Goal: Task Accomplishment & Management: Manage account settings

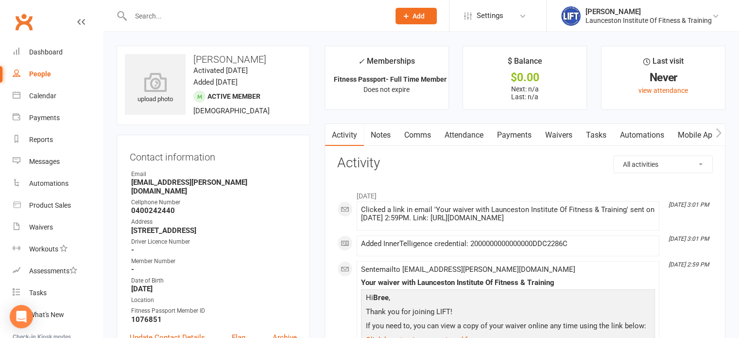
click at [171, 12] on input "text" at bounding box center [255, 16] width 255 height 14
type input "k"
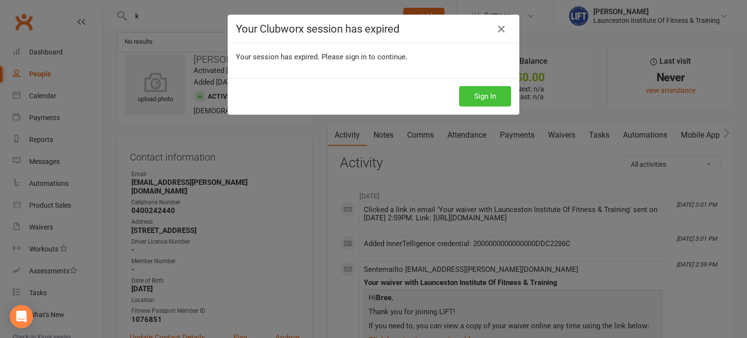
click at [488, 105] on button "Sign In" at bounding box center [485, 96] width 52 height 20
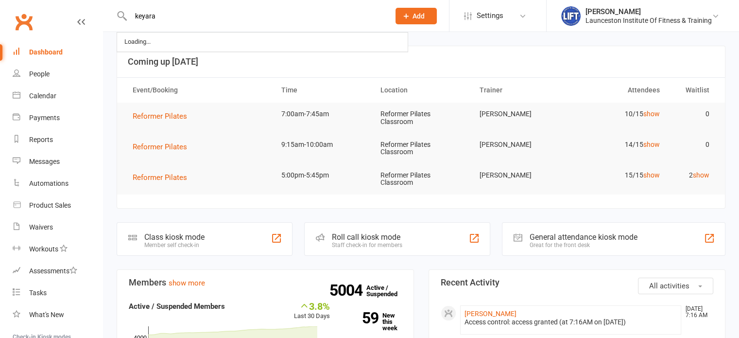
type input "keyara"
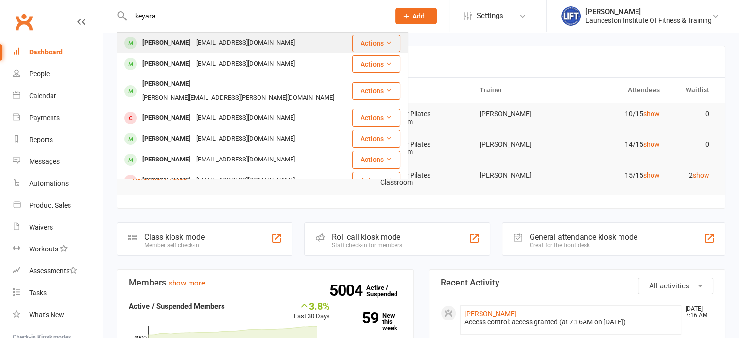
click at [200, 48] on div "dingjankeyara8@gmail.com" at bounding box center [245, 43] width 105 height 14
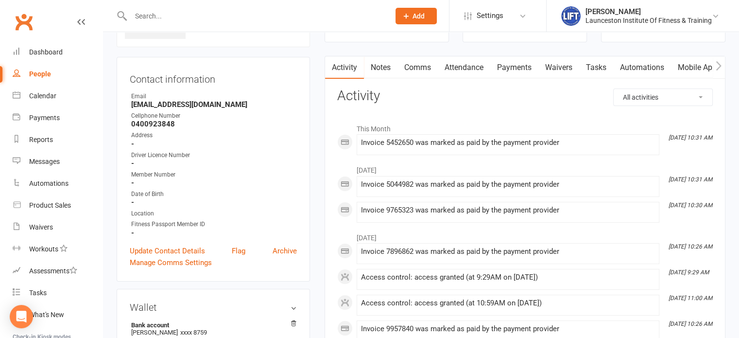
scroll to position [76, 0]
click at [517, 70] on link "Payments" at bounding box center [514, 67] width 48 height 22
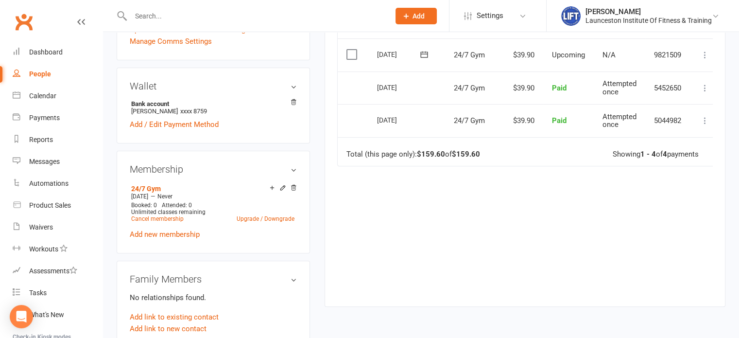
scroll to position [301, 0]
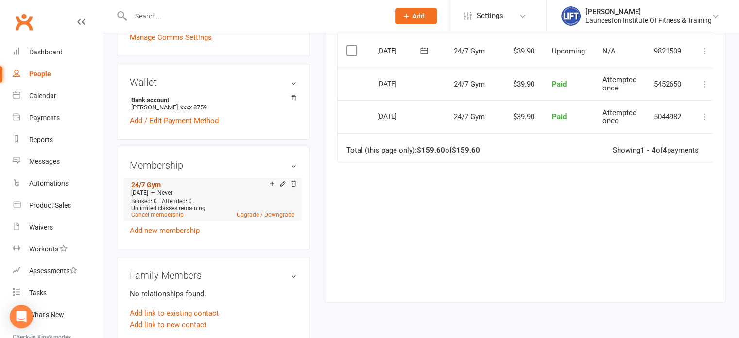
click at [154, 186] on link "24/7 Gym" at bounding box center [146, 185] width 30 height 8
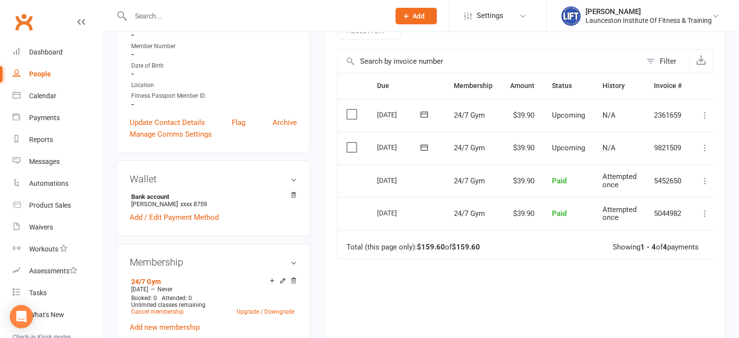
scroll to position [272, 0]
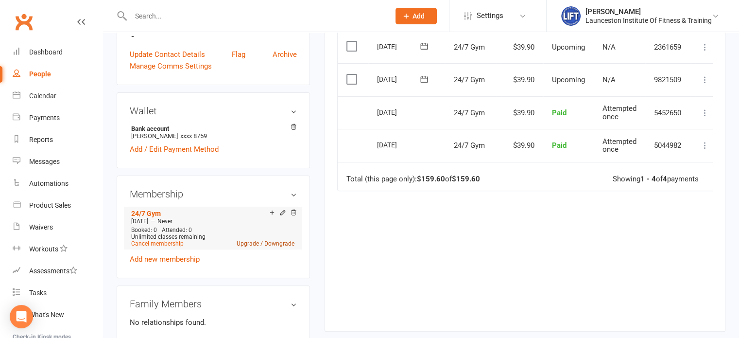
click at [253, 242] on link "Upgrade / Downgrade" at bounding box center [266, 243] width 58 height 7
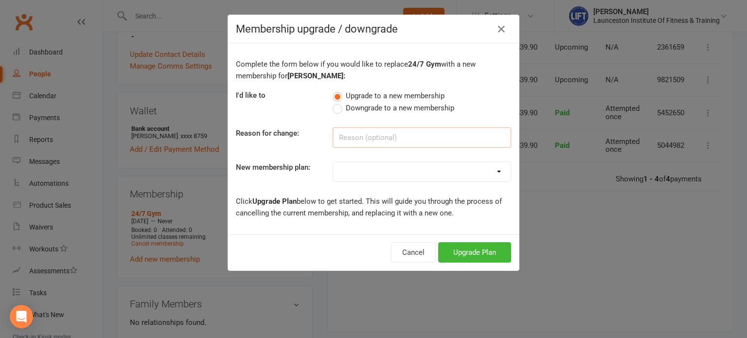
click at [358, 132] on input at bounding box center [421, 137] width 178 height 20
type input "Pilates"
click at [361, 168] on select "24/7 Gym Membership Pilates Plus Membership Casual Visit- $20 Upfront 24/7 Gym …" at bounding box center [421, 171] width 177 height 19
select select "1"
click at [333, 162] on select "24/7 Gym Membership Pilates Plus Membership Casual Visit- $20 Upfront 24/7 Gym …" at bounding box center [421, 171] width 177 height 19
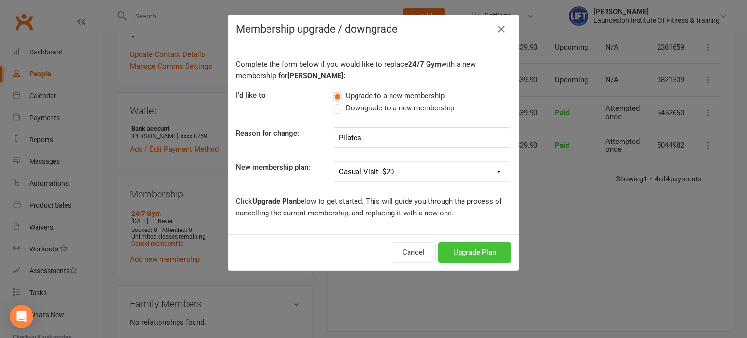
click at [459, 249] on button "Upgrade Plan" at bounding box center [474, 252] width 73 height 20
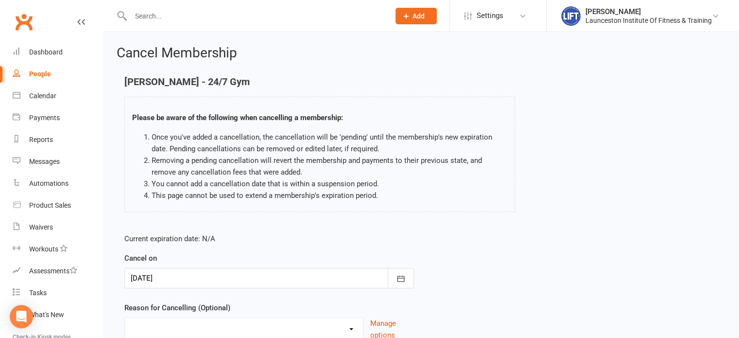
scroll to position [81, 0]
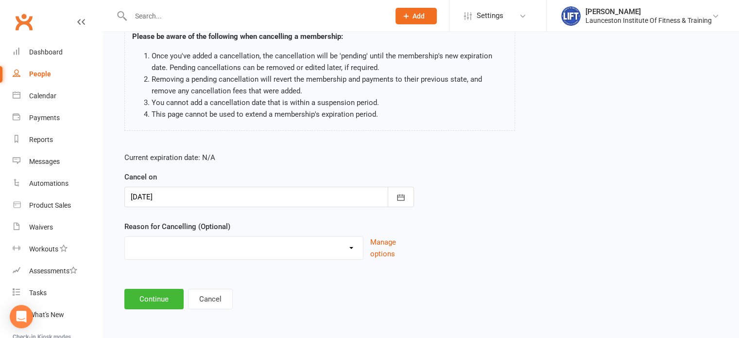
click at [185, 244] on select "Cancelled by staff (overdues) Change to Fitness Passport Changing gyms Injury M…" at bounding box center [244, 246] width 238 height 19
select select "6"
click at [125, 237] on select "Cancelled by staff (overdues) Change to Fitness Passport Changing gyms Injury M…" at bounding box center [244, 246] width 238 height 19
click at [162, 299] on input at bounding box center [269, 299] width 290 height 20
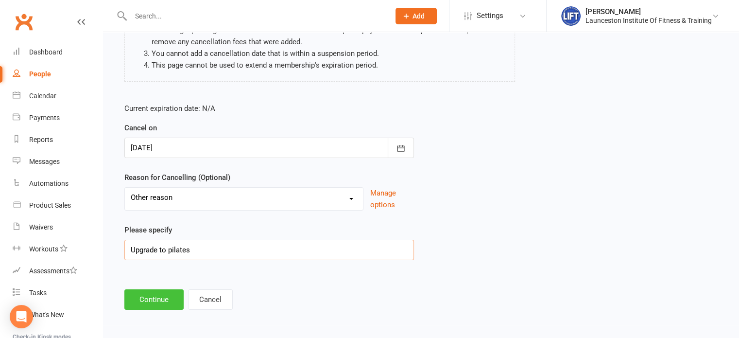
type input "Upgrade to pilates"
click at [154, 290] on button "Continue" at bounding box center [153, 299] width 59 height 20
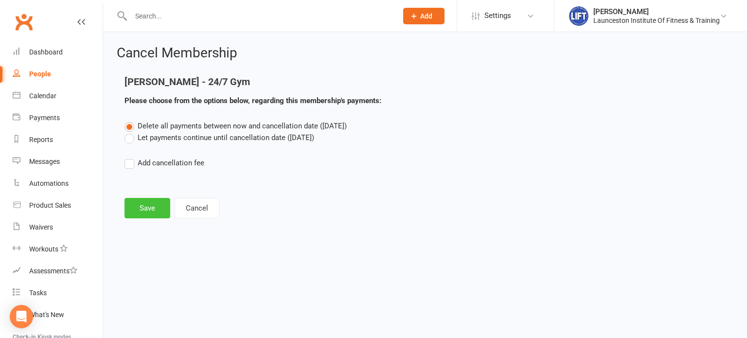
click at [151, 208] on button "Save" at bounding box center [147, 208] width 46 height 20
click at [169, 140] on label "Let payments continue until cancellation date (Aug 15, 2025)" at bounding box center [219, 138] width 190 height 12
click at [131, 132] on input "Let payments continue until cancellation date (Aug 15, 2025)" at bounding box center [127, 132] width 6 height 0
click at [163, 132] on label "Let payments continue until cancellation date (Aug 15, 2025)" at bounding box center [219, 138] width 190 height 12
click at [131, 132] on input "Let payments continue until cancellation date (Aug 15, 2025)" at bounding box center [127, 132] width 6 height 0
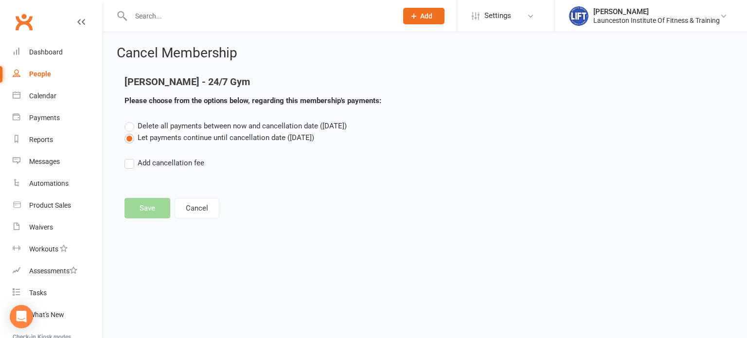
click at [169, 118] on div "Keyara Dingjan - 24/7 Gym Please choose from the options below, regarding this …" at bounding box center [322, 98] width 410 height 44
click at [169, 120] on label "Delete all payments between now and cancellation date (Aug 15, 2025)" at bounding box center [235, 126] width 222 height 12
click at [131, 120] on input "Delete all payments between now and cancellation date (Aug 15, 2025)" at bounding box center [127, 120] width 6 height 0
click at [143, 208] on footer "Save Cancel" at bounding box center [424, 208] width 601 height 20
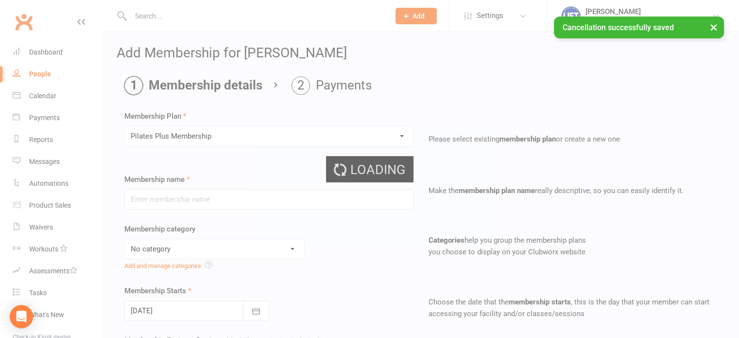
type input "Pilates Plus Membership"
select select "22"
type input "0"
type input "1"
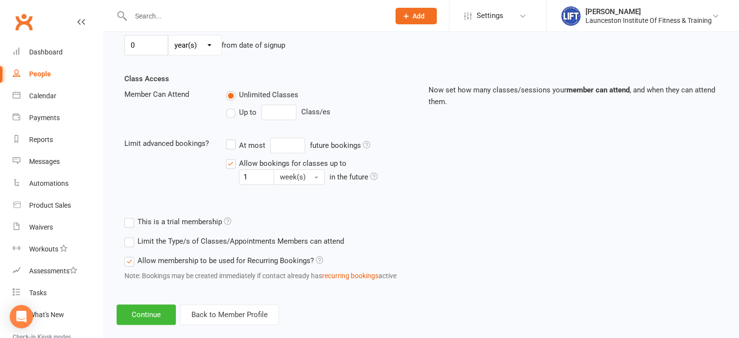
scroll to position [328, 0]
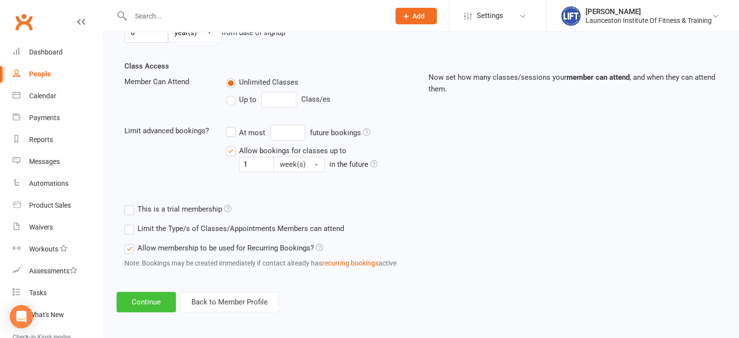
click at [142, 297] on button "Continue" at bounding box center [146, 302] width 59 height 20
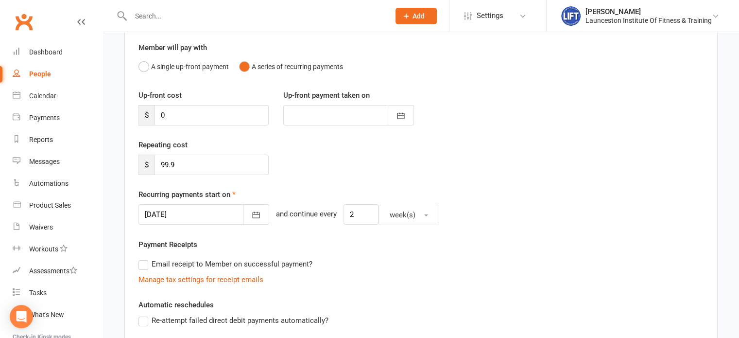
scroll to position [84, 0]
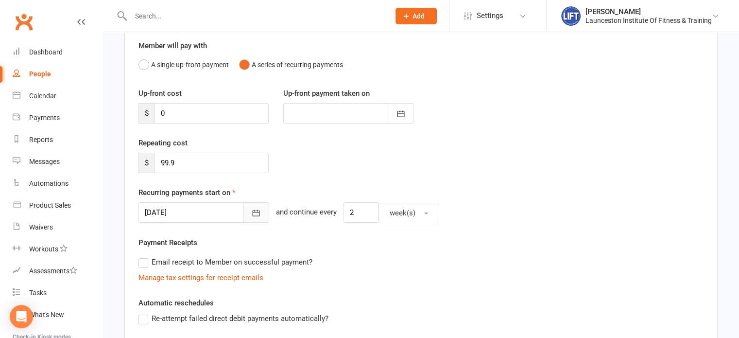
click at [243, 213] on button "button" at bounding box center [256, 212] width 26 height 20
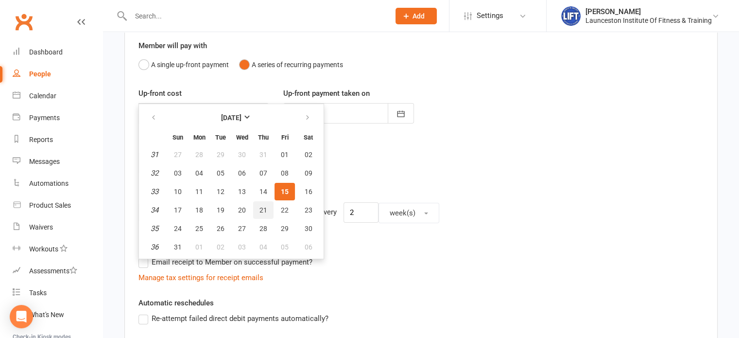
click at [261, 203] on button "21" at bounding box center [263, 209] width 20 height 17
type input "21 Aug 2025"
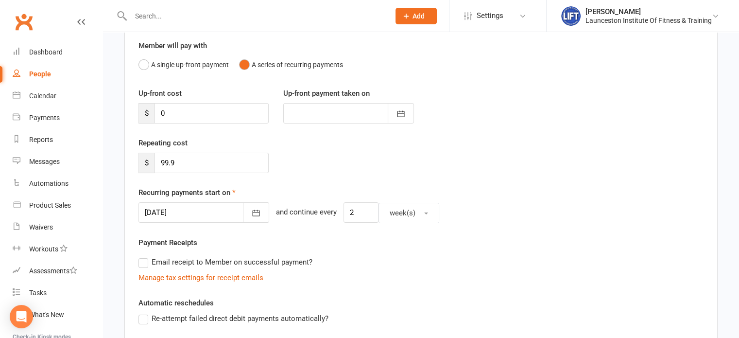
scroll to position [290, 0]
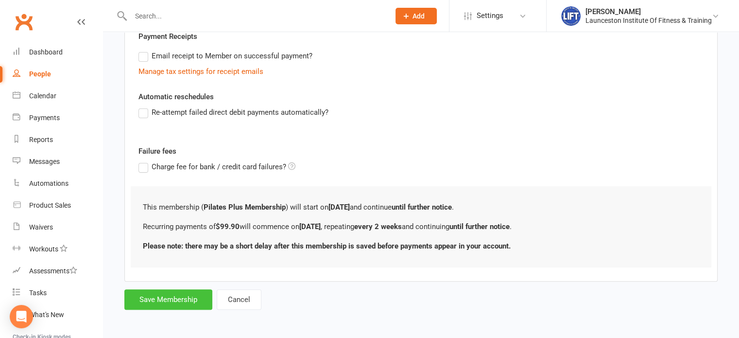
click at [189, 301] on button "Save Membership" at bounding box center [168, 299] width 88 height 20
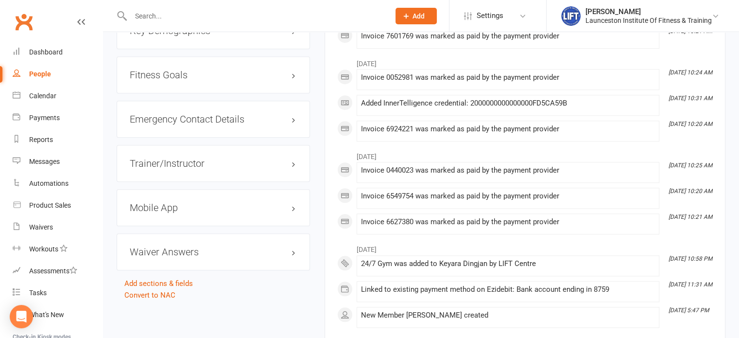
scroll to position [937, 0]
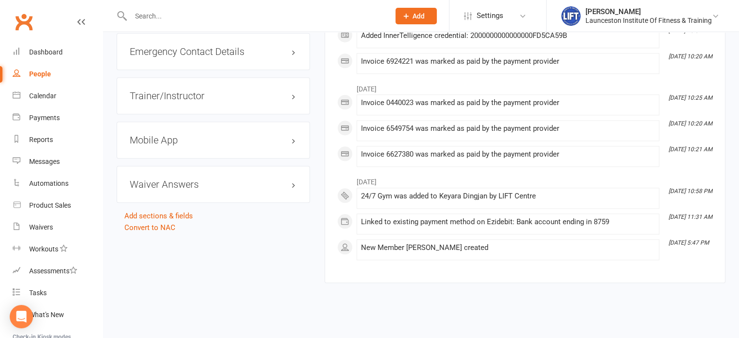
click at [164, 136] on h3 "Mobile App" at bounding box center [213, 140] width 167 height 11
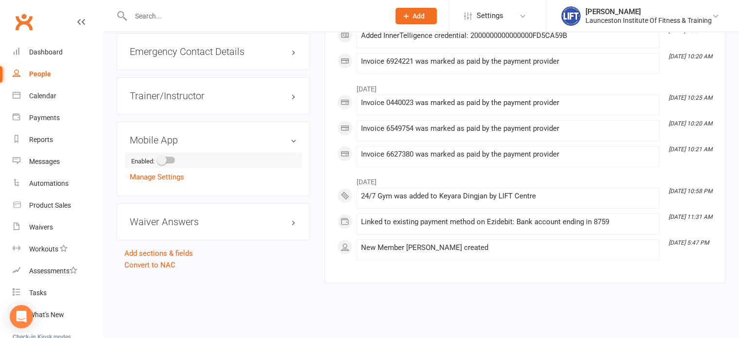
click at [170, 160] on div at bounding box center [166, 160] width 17 height 7
click at [158, 158] on input "checkbox" at bounding box center [158, 158] width 0 height 0
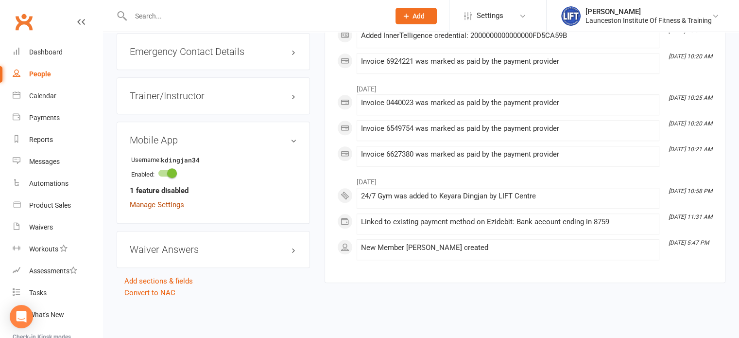
click at [170, 200] on link "Manage Settings" at bounding box center [157, 204] width 54 height 9
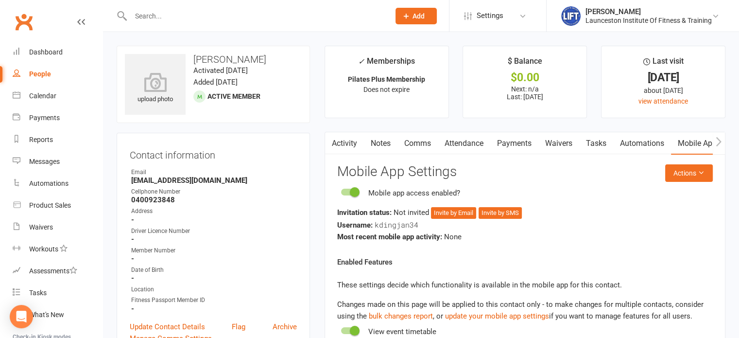
scroll to position [97, 0]
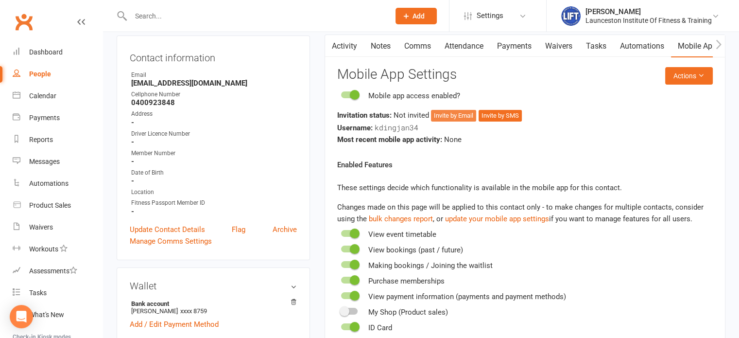
click at [472, 111] on button "Invite by Email" at bounding box center [453, 116] width 45 height 12
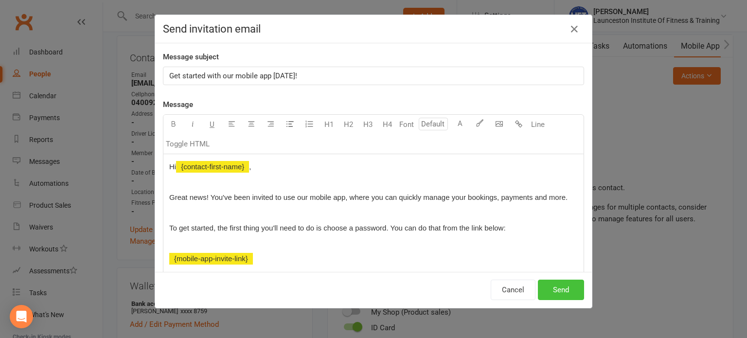
click at [550, 285] on button "Send" at bounding box center [561, 290] width 46 height 20
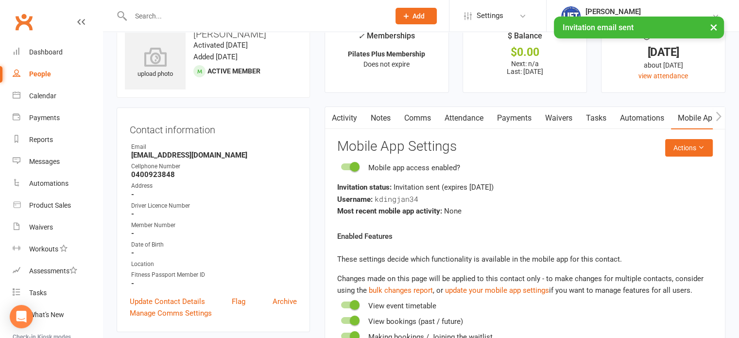
scroll to position [0, 0]
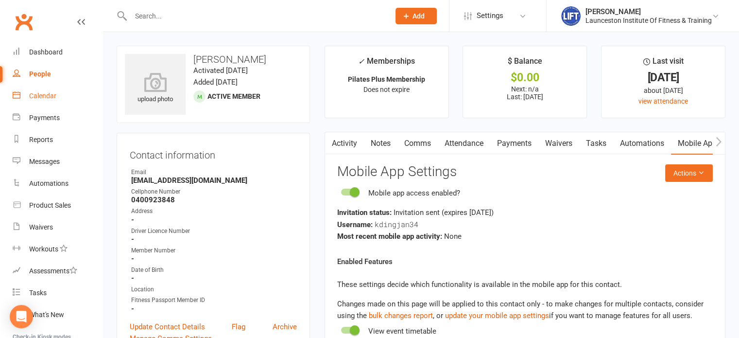
click at [40, 97] on div "Calendar" at bounding box center [42, 96] width 27 height 8
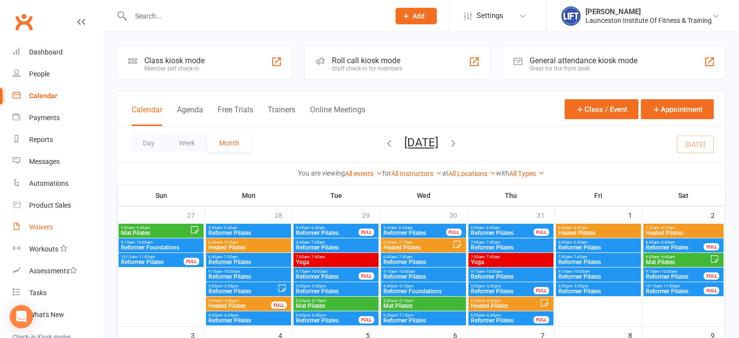
click at [45, 216] on link "Waivers" at bounding box center [58, 227] width 90 height 22
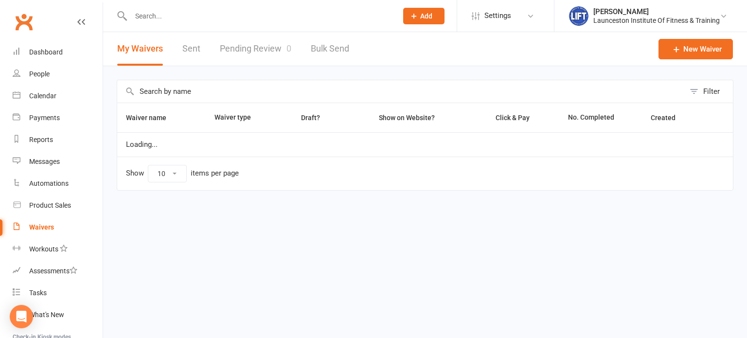
select select "100"
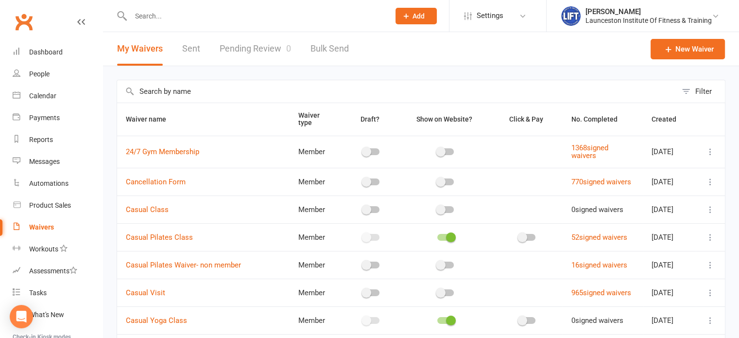
scroll to position [31, 0]
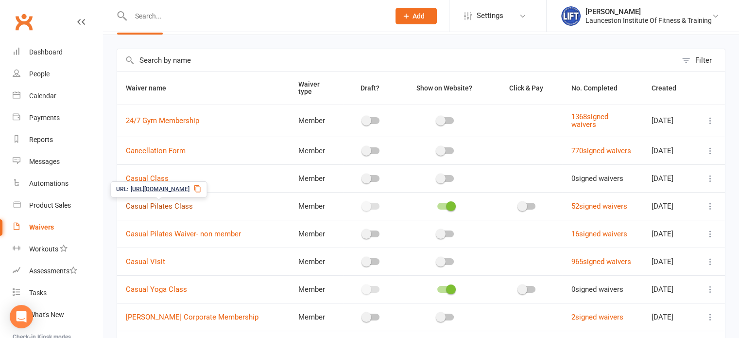
click at [177, 204] on link "Casual Pilates Class" at bounding box center [159, 206] width 67 height 9
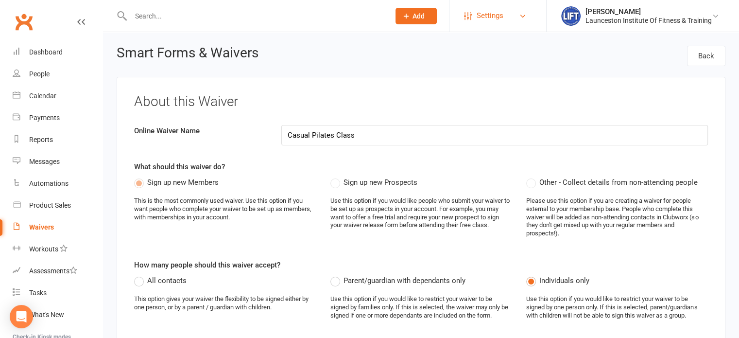
click at [513, 17] on link "Settings" at bounding box center [498, 16] width 68 height 22
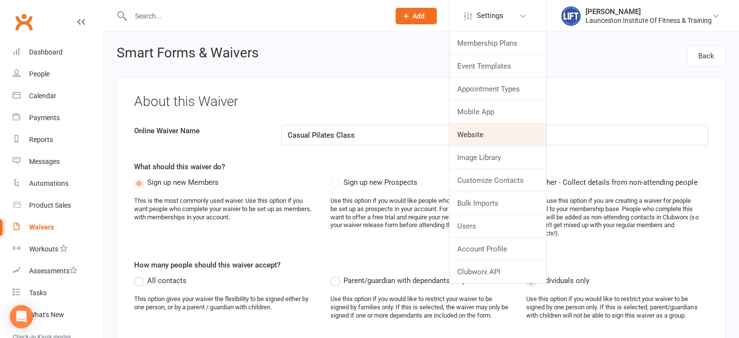
click at [480, 134] on link "Website" at bounding box center [498, 134] width 97 height 22
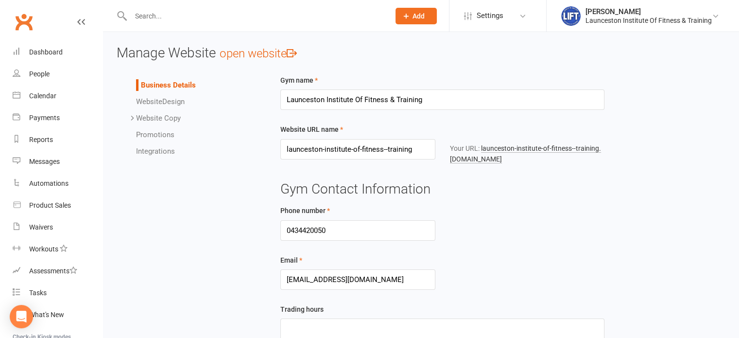
click at [149, 150] on link "Integrations" at bounding box center [155, 151] width 39 height 9
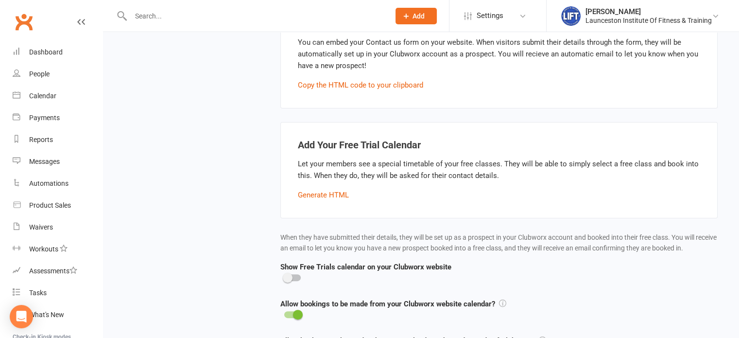
scroll to position [236, 0]
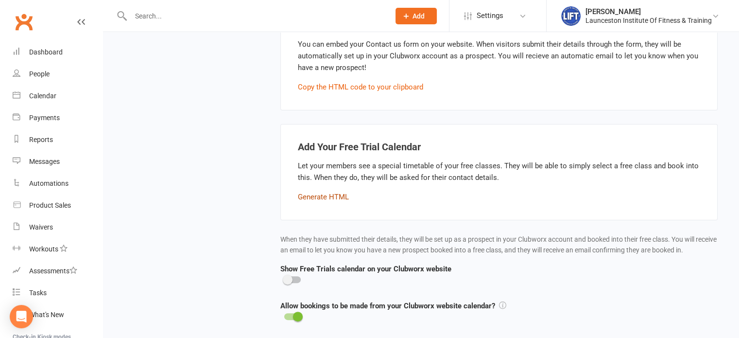
click at [334, 193] on button "Generate HTML" at bounding box center [323, 197] width 51 height 12
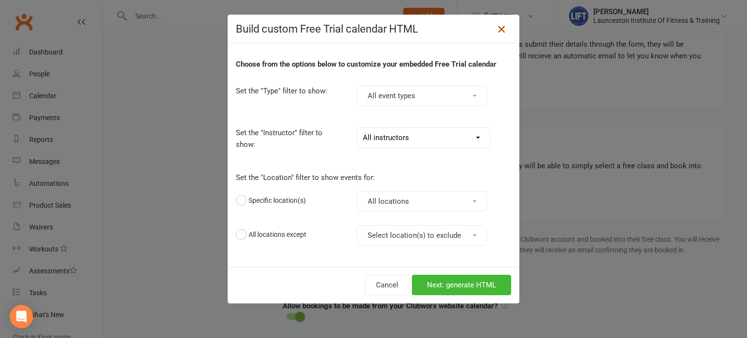
click at [500, 26] on icon at bounding box center [501, 29] width 12 height 12
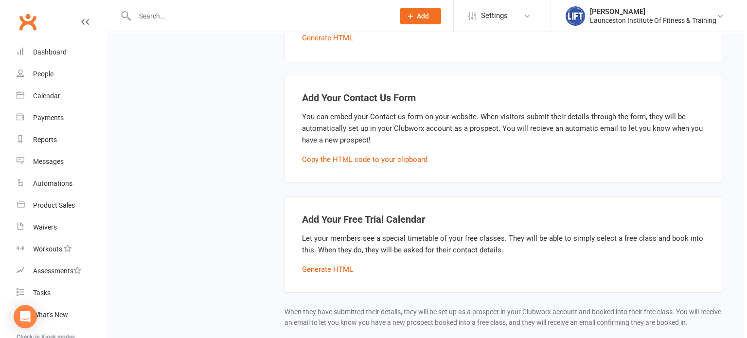
scroll to position [37, 0]
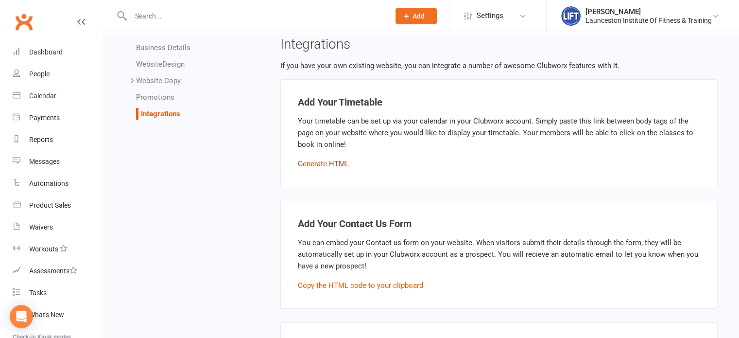
click at [326, 165] on button "Generate HTML" at bounding box center [323, 164] width 51 height 12
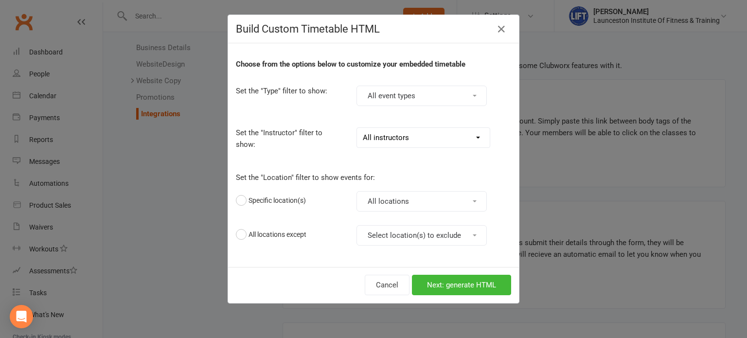
click at [385, 93] on button "All event types" at bounding box center [421, 96] width 130 height 20
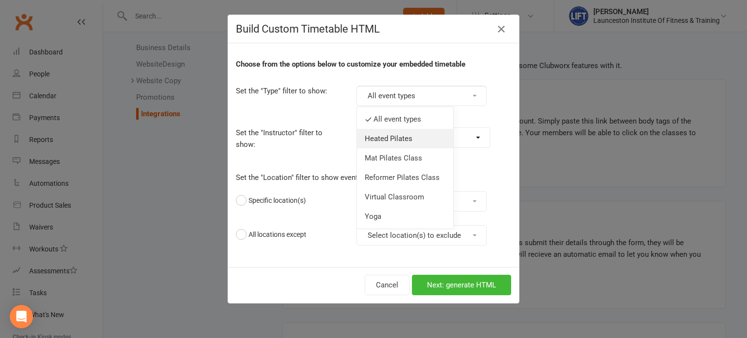
click at [375, 143] on link "Heated Pilates" at bounding box center [405, 138] width 96 height 19
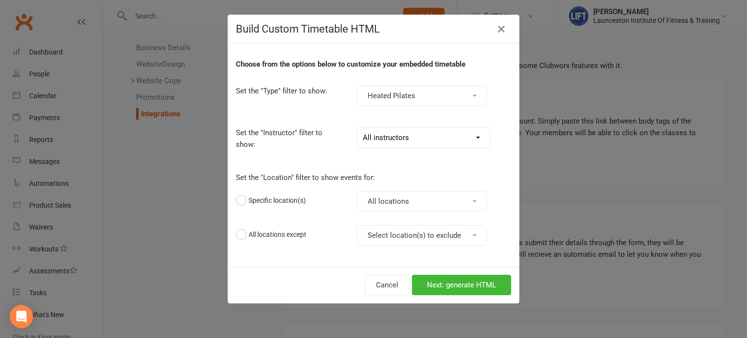
click at [391, 95] on button "Heated Pilates" at bounding box center [421, 96] width 130 height 20
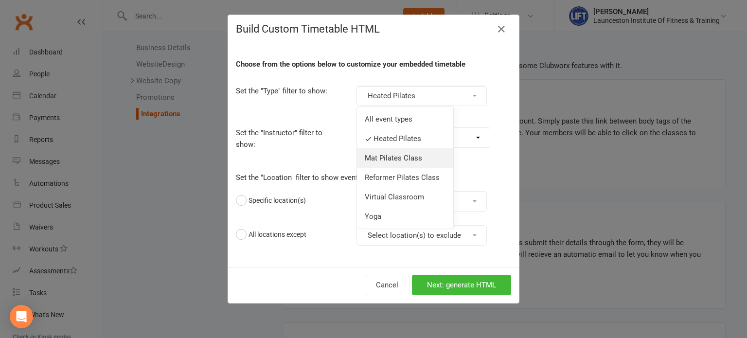
click at [384, 160] on link "Mat Pilates Class" at bounding box center [405, 157] width 96 height 19
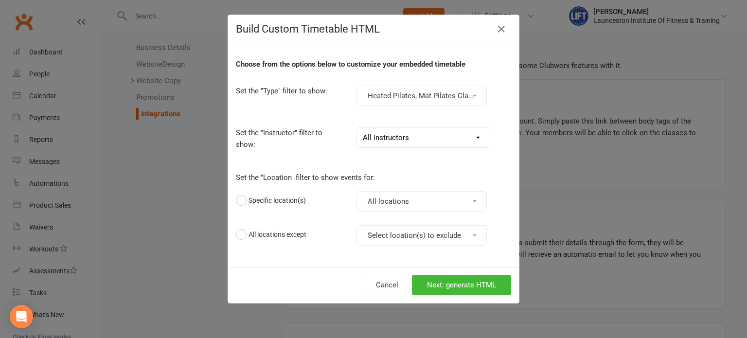
click at [405, 95] on button "Heated Pilates, Mat Pilates Class" at bounding box center [421, 96] width 130 height 20
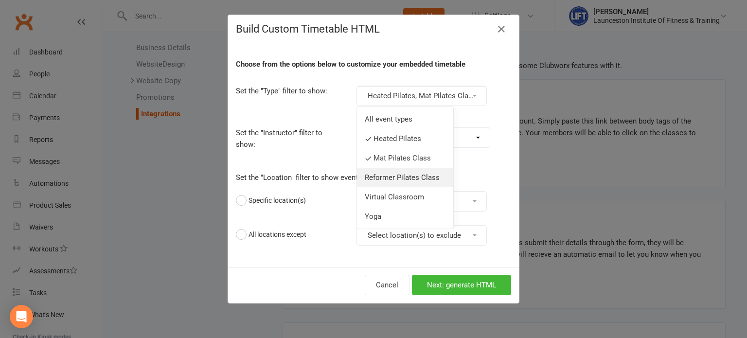
click at [397, 178] on link "Reformer Pilates Class" at bounding box center [405, 177] width 96 height 19
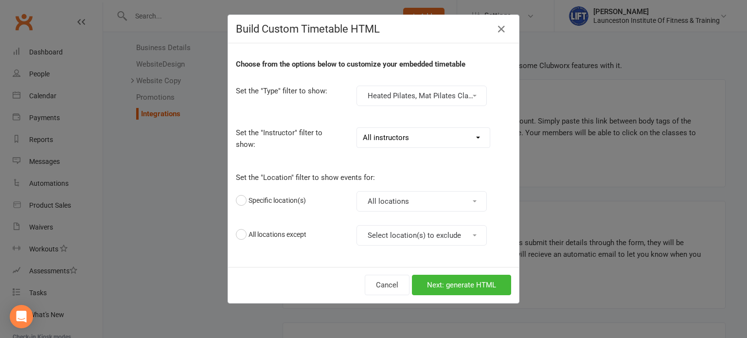
click at [387, 134] on select "All instructors Sarah Birchmore Imogen Wall Aston Taylor Michelle Withington Co…" at bounding box center [423, 137] width 133 height 19
click at [327, 104] on div "Set the "Type" filter to show:" at bounding box center [288, 91] width 121 height 27
click at [398, 235] on button "Select location(s) to exclude" at bounding box center [421, 235] width 130 height 20
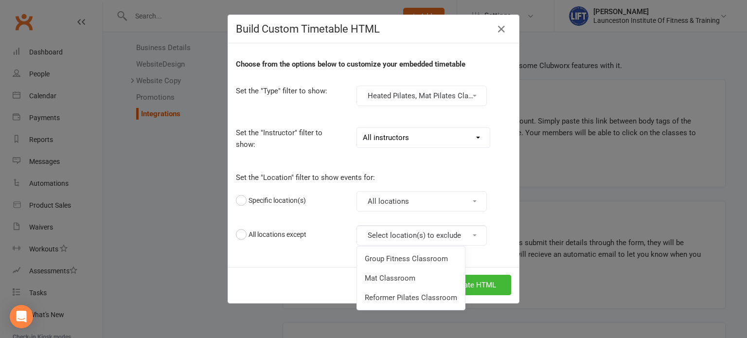
click at [331, 255] on div "Choose from the options below to customize your embedded timetable Set the "Typ…" at bounding box center [373, 155] width 291 height 224
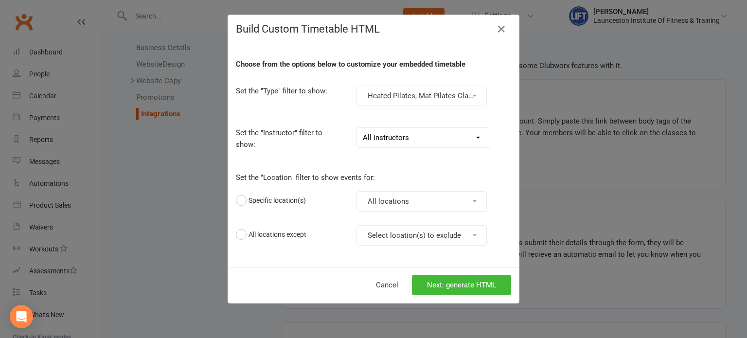
click at [390, 201] on button "All locations" at bounding box center [421, 201] width 130 height 20
click at [316, 273] on div "Cancel Next: generate HTML" at bounding box center [373, 285] width 291 height 36
click at [481, 282] on button "Next: generate HTML" at bounding box center [461, 285] width 99 height 20
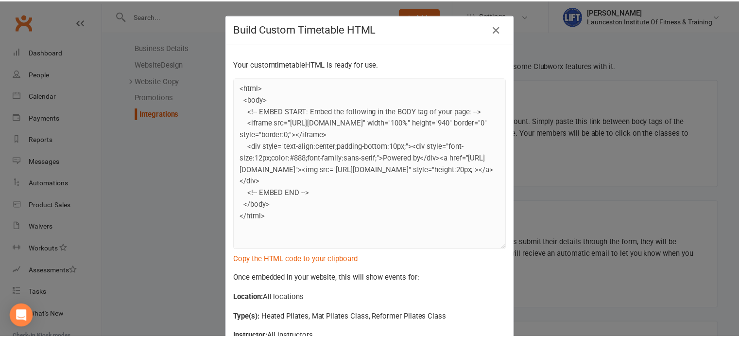
scroll to position [70, 0]
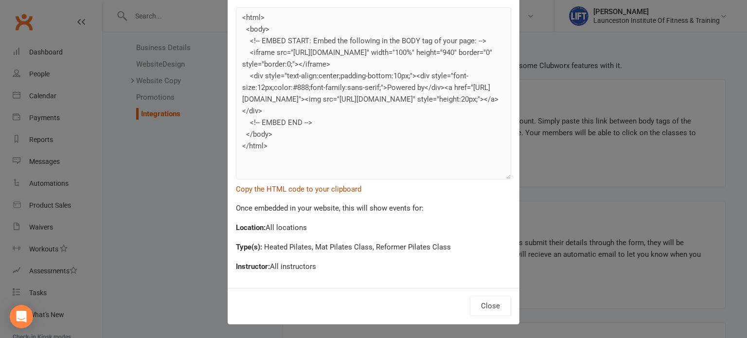
click at [316, 187] on button "Copy the HTML code to your clipboard" at bounding box center [298, 189] width 125 height 12
click at [478, 303] on button "Close" at bounding box center [490, 306] width 41 height 20
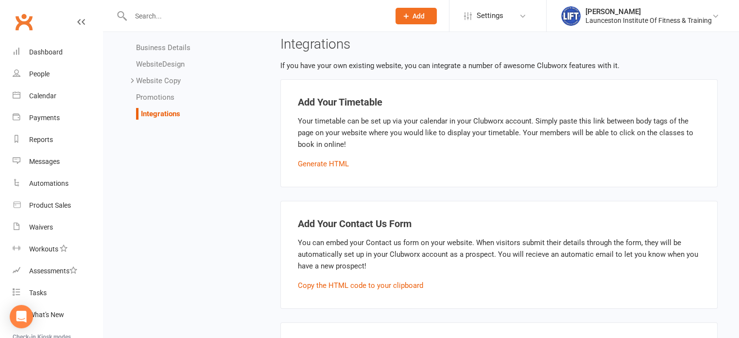
scroll to position [0, 0]
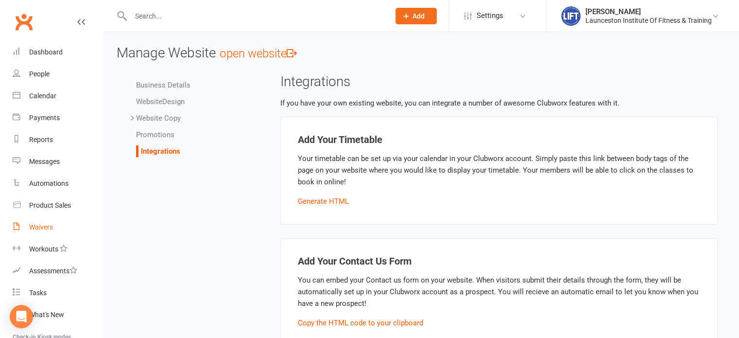
click at [43, 225] on div "Waivers" at bounding box center [41, 227] width 24 height 8
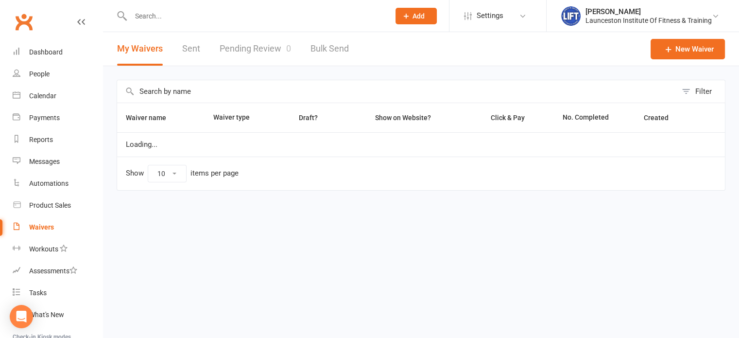
select select "100"
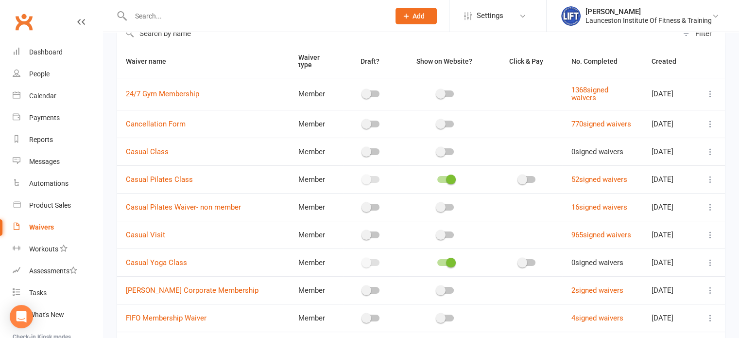
scroll to position [72, 0]
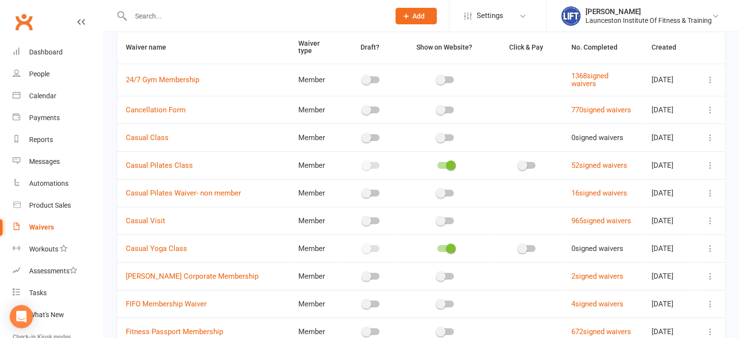
click at [714, 163] on icon at bounding box center [711, 165] width 10 height 10
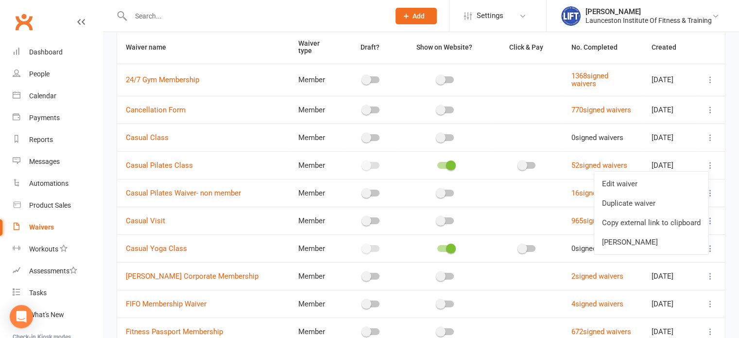
click at [521, 140] on td at bounding box center [527, 137] width 71 height 28
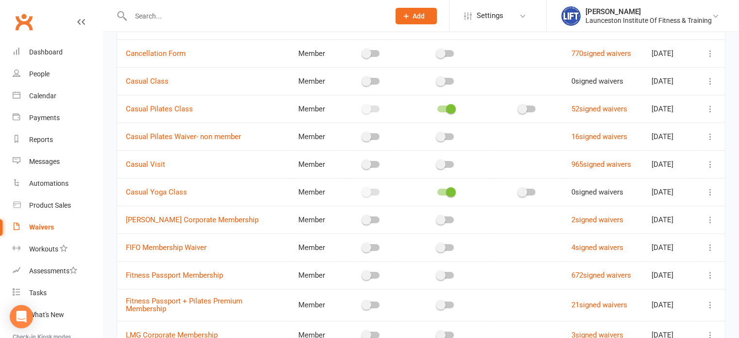
scroll to position [0, 0]
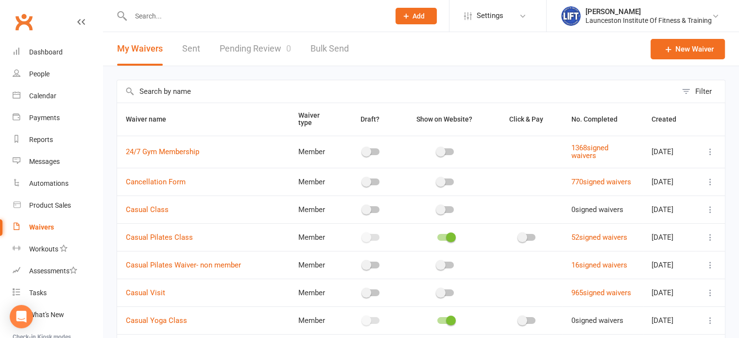
click at [227, 13] on input "text" at bounding box center [255, 16] width 255 height 14
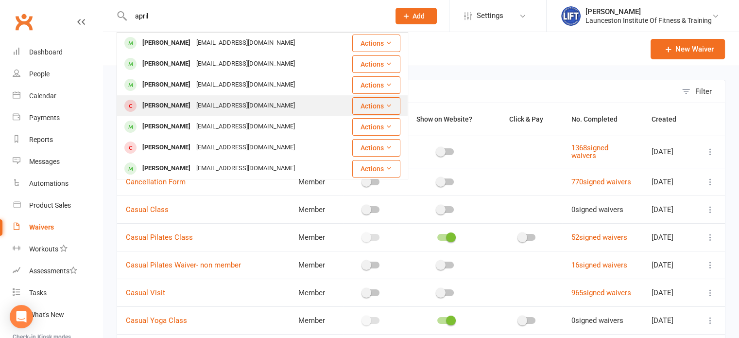
type input "april"
click at [193, 107] on div "[EMAIL_ADDRESS][DOMAIN_NAME]" at bounding box center [245, 106] width 105 height 14
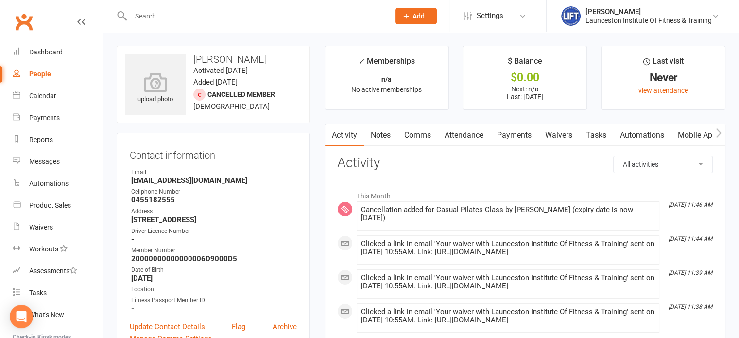
click at [525, 136] on link "Payments" at bounding box center [514, 135] width 48 height 22
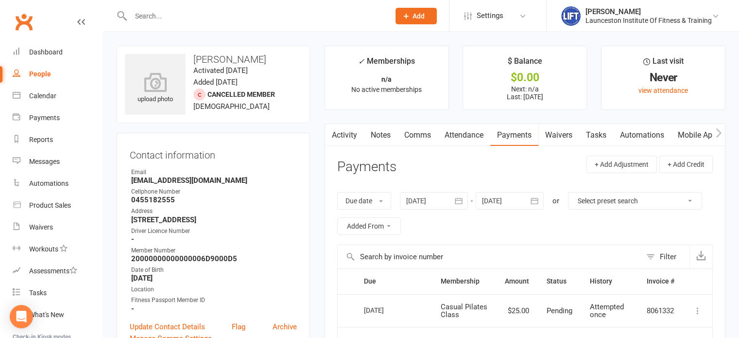
click at [245, 14] on input "text" at bounding box center [255, 16] width 255 height 14
type input "[PERSON_NAME]"
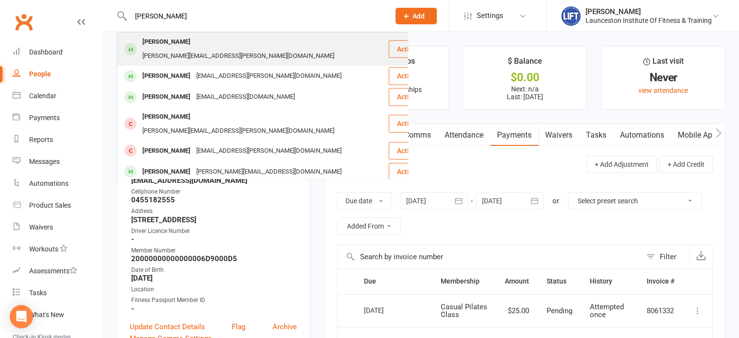
type input "[PERSON_NAME]"
click at [197, 49] on div "[PERSON_NAME][EMAIL_ADDRESS][PERSON_NAME][DOMAIN_NAME]" at bounding box center [239, 56] width 198 height 14
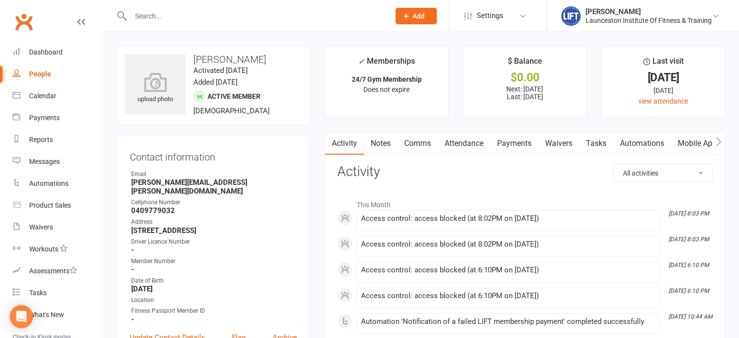
scroll to position [23, 0]
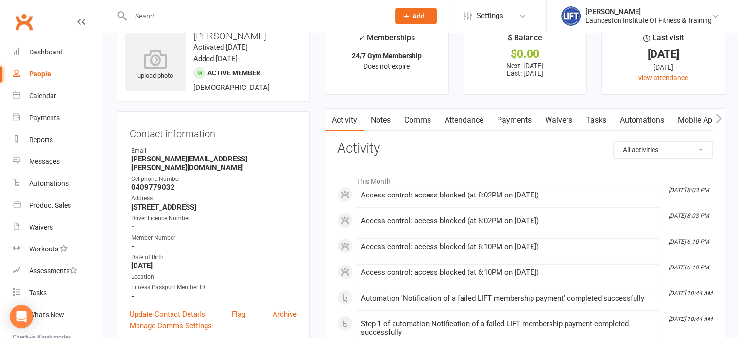
click at [519, 120] on link "Payments" at bounding box center [514, 120] width 48 height 22
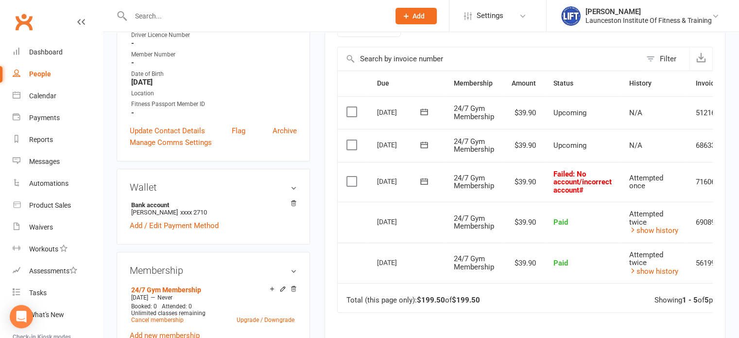
scroll to position [206, 0]
click at [471, 210] on td "24/7 Gym Membership" at bounding box center [474, 222] width 58 height 41
